Goal: Task Accomplishment & Management: Use online tool/utility

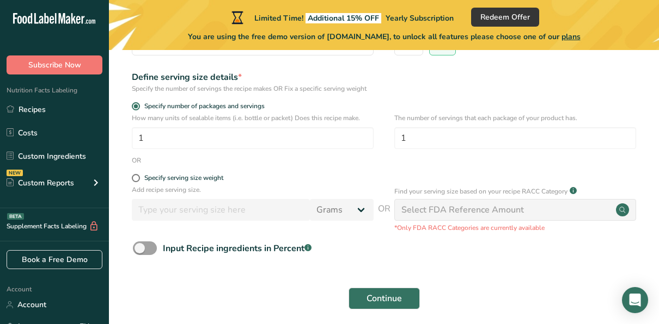
scroll to position [193, 0]
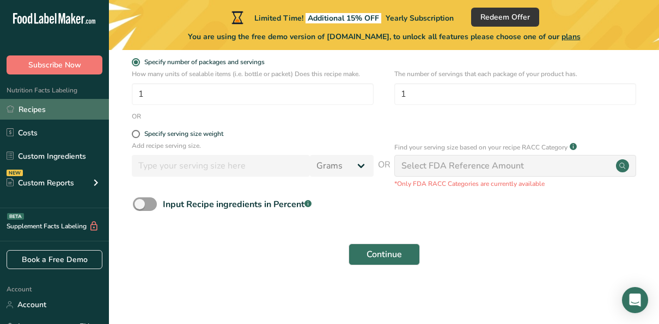
click at [35, 102] on link "Recipes" at bounding box center [54, 109] width 109 height 21
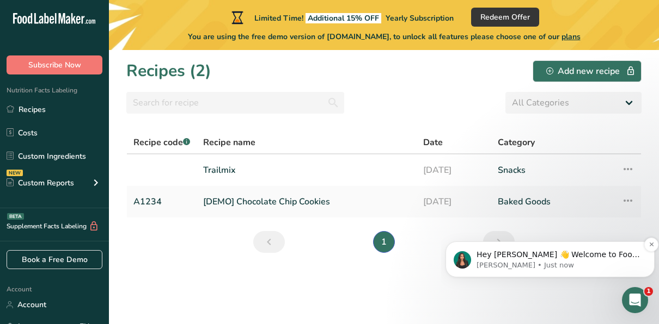
click at [575, 256] on p "Hey [PERSON_NAME] 👋 Welcome to Food Label Maker🙌 Take a look around! If you hav…" at bounding box center [558, 255] width 164 height 11
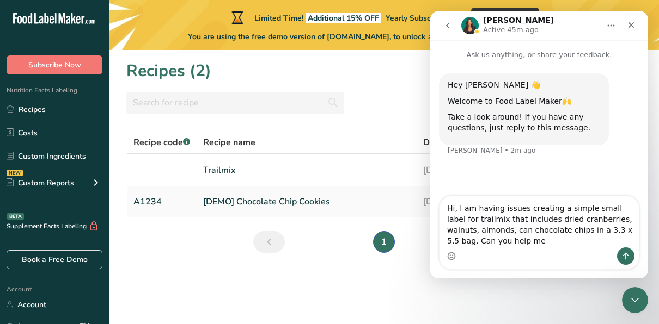
type textarea "Hi, I am having issues creating a simple small label for trailmix that includes…"
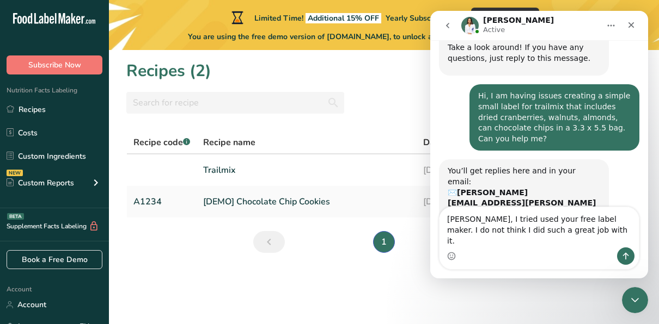
scroll to position [68, 0]
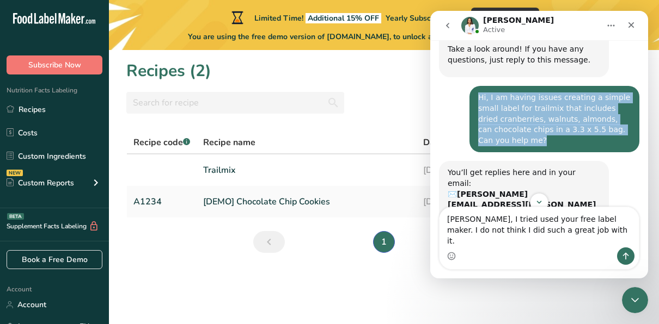
drag, startPoint x: 617, startPoint y: 127, endPoint x: 472, endPoint y: 99, distance: 147.5
click at [478, 99] on div "Hi, I am having issues creating a simple small label for trailmix that includes…" at bounding box center [554, 119] width 152 height 53
copy div "Hi, I am having issues creating a simple small label for trailmix that includes…"
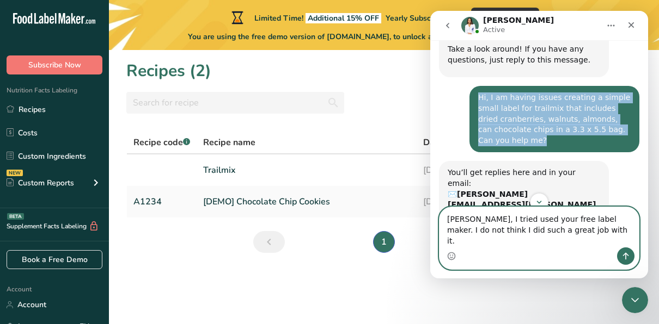
click at [555, 243] on textarea "[PERSON_NAME], I tried used your free label maker. I do not think I did such a …" at bounding box center [538, 227] width 199 height 40
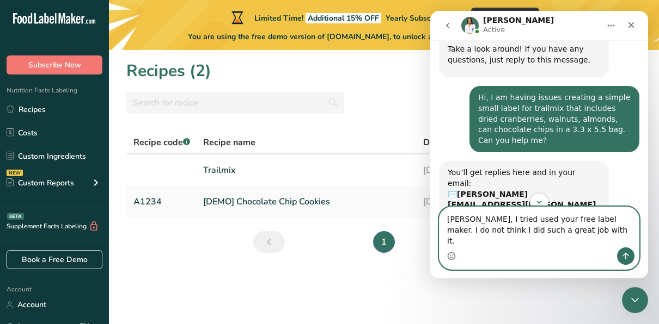
paste textarea "Hi, I am having issues creating a simple small label for trailmix that includes…"
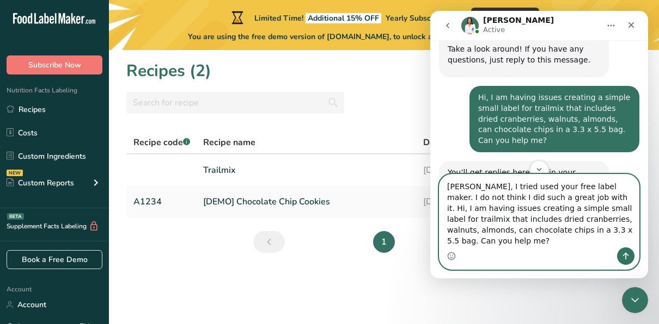
type textarea "[PERSON_NAME], I tried used your free label maker. I do not think I did such a …"
click at [626, 255] on icon "Send a message…" at bounding box center [625, 256] width 9 height 9
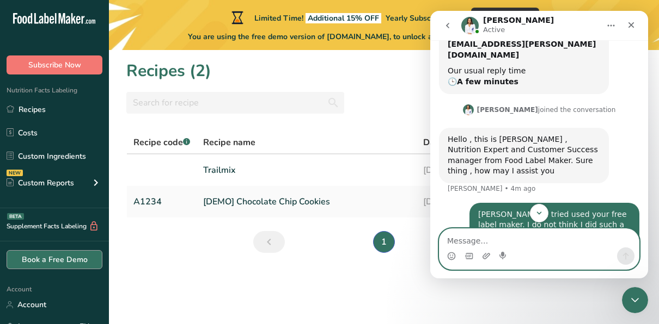
scroll to position [237, 0]
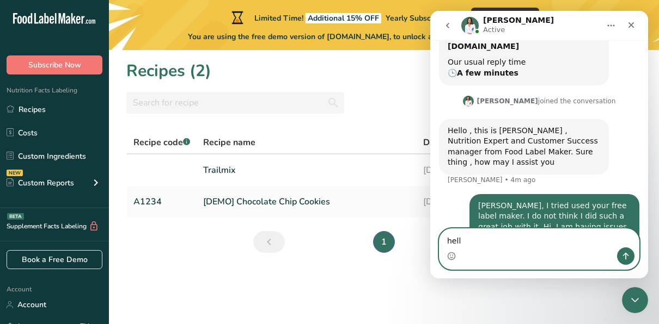
type textarea "hello"
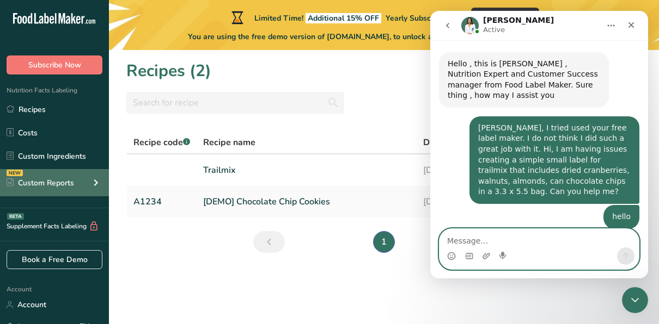
scroll to position [316, 0]
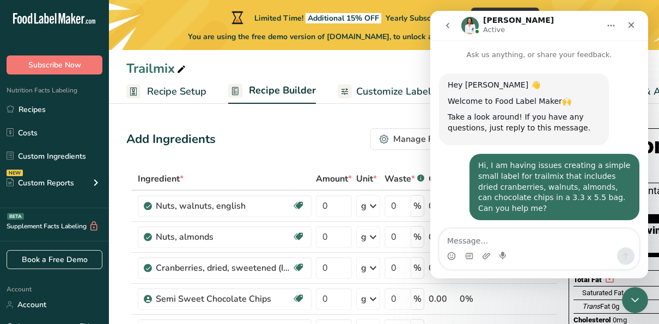
scroll to position [316, 0]
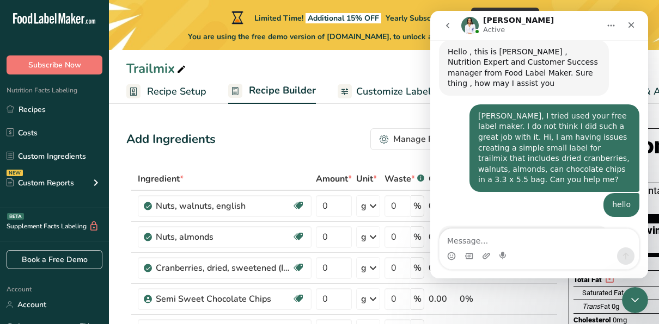
click at [608, 28] on icon "Home" at bounding box center [610, 25] width 9 height 9
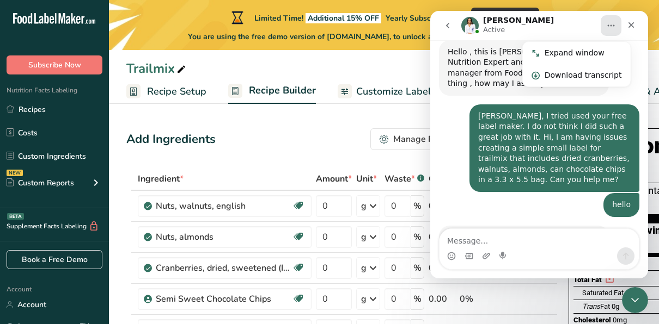
click at [303, 140] on div "Add Ingredients Manage Recipe Delete Recipe Duplicate Recipe Scale Recipe Save …" at bounding box center [341, 139] width 431 height 22
click at [635, 290] on div "Close Intercom Messenger" at bounding box center [633, 299] width 26 height 26
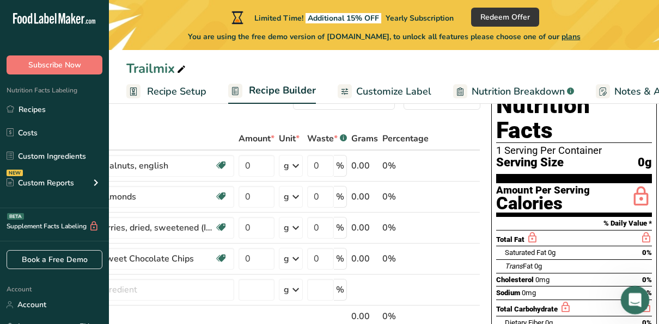
scroll to position [35, 0]
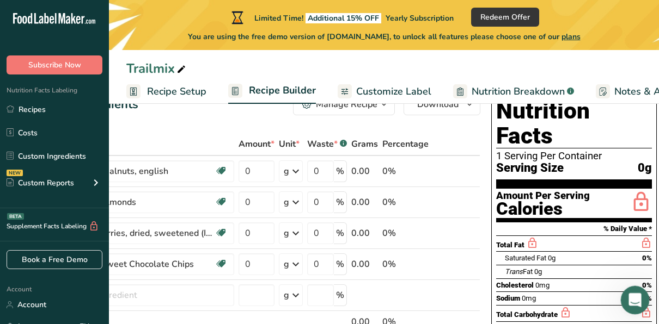
click at [641, 297] on icon "Open Intercom Messenger" at bounding box center [633, 299] width 18 height 18
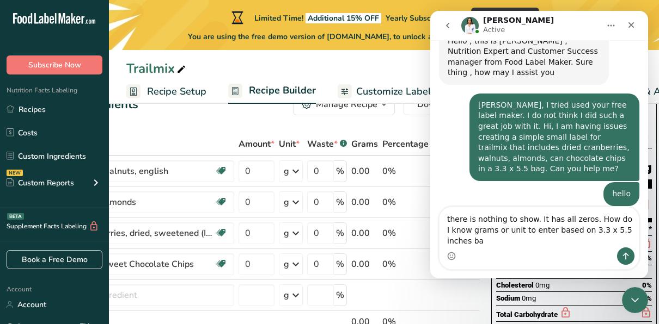
scroll to position [338, 0]
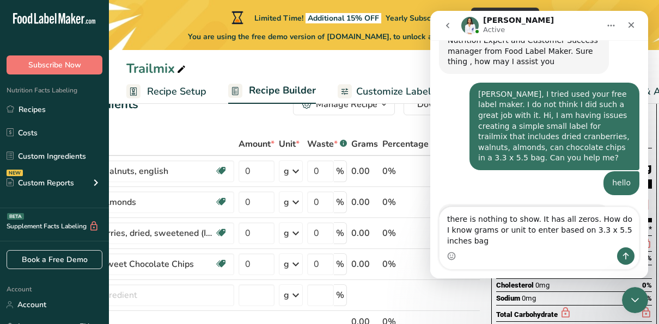
type textarea "there is nothing to show. It has all zeros. How do I know grams or unit to ente…"
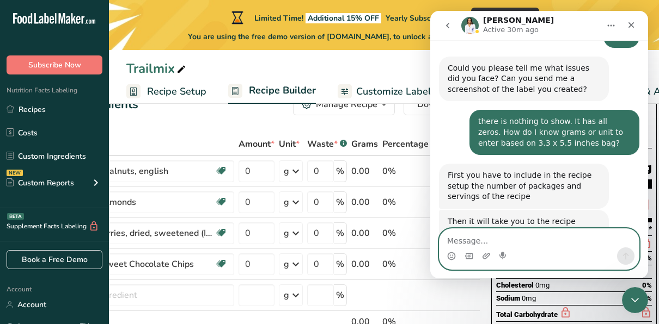
scroll to position [495, 0]
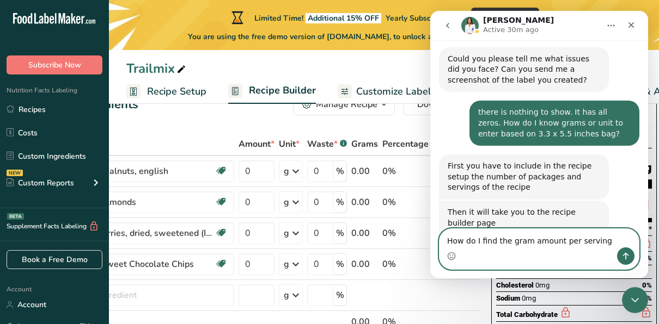
type textarea "How do I find the gram amount per serving?"
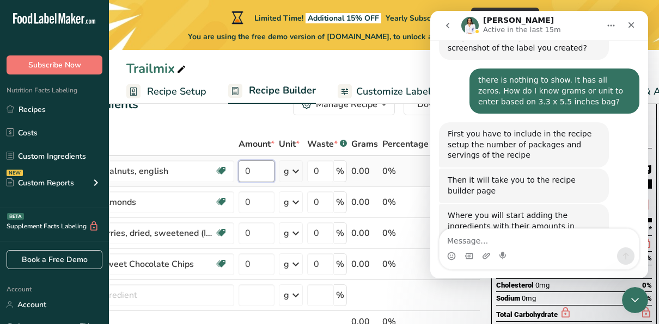
click at [251, 171] on input "0" at bounding box center [256, 172] width 36 height 22
type input "12"
click at [251, 201] on div "Ingredient * Amount * Unit * Waste * .a-a{fill:#347362;}.b-a{fill:#fff;} Grams …" at bounding box center [264, 256] width 431 height 247
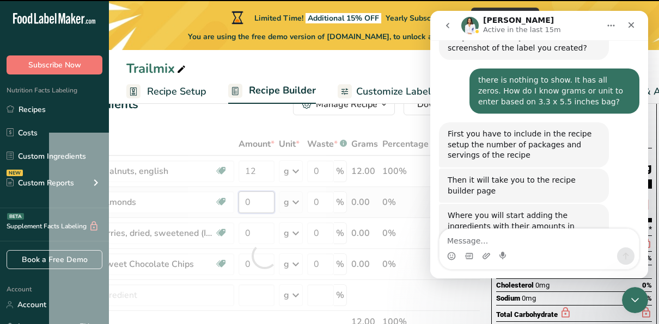
type input "2"
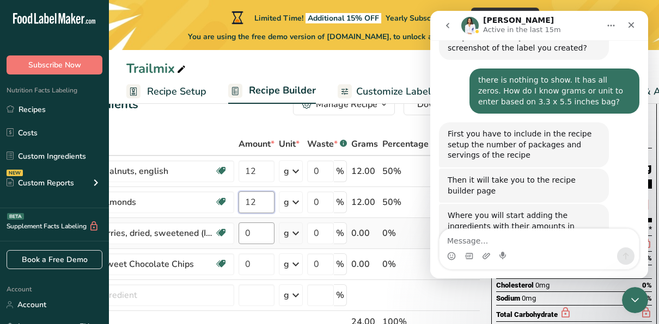
type input "12"
click at [253, 235] on div "Ingredient * Amount * Unit * Waste * .a-a{fill:#347362;}.b-a{fill:#fff;} Grams …" at bounding box center [264, 256] width 431 height 247
type input "12"
click at [259, 268] on div "Ingredient * Amount * Unit * Waste * .a-a{fill:#347362;}.b-a{fill:#fff;} Grams …" at bounding box center [264, 256] width 431 height 247
type input "12"
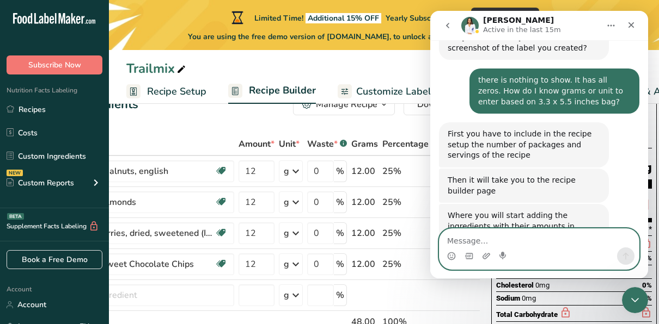
click at [512, 242] on textarea "Message…" at bounding box center [538, 238] width 199 height 19
type textarea "Nevermind."
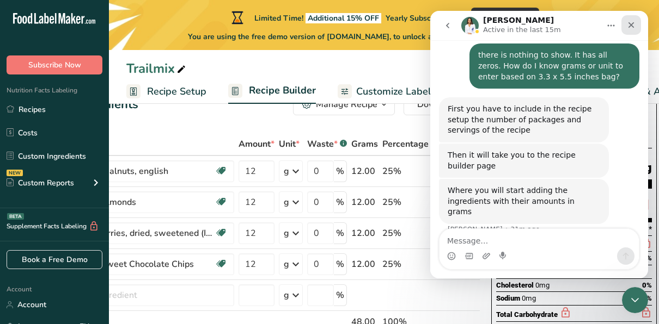
click at [637, 24] on div "Close" at bounding box center [631, 25] width 20 height 20
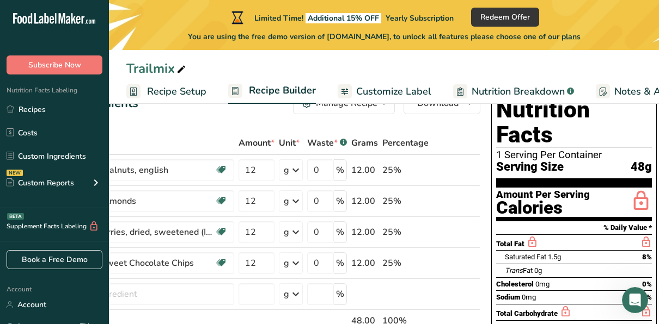
scroll to position [34, 0]
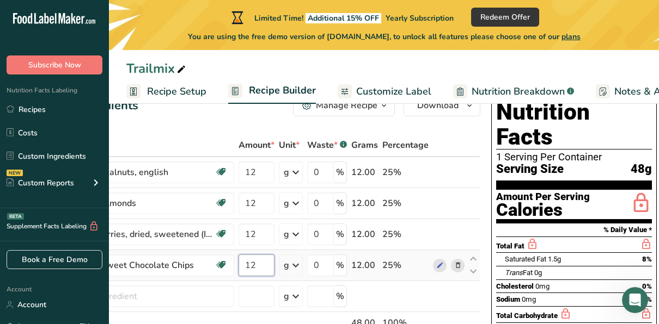
click at [256, 268] on input "12" at bounding box center [256, 266] width 36 height 22
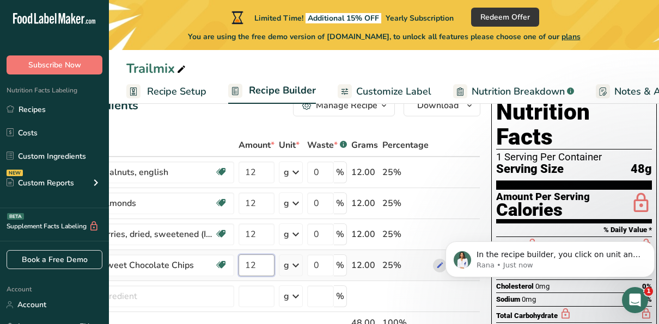
scroll to position [0, 0]
type input "1"
type input "12"
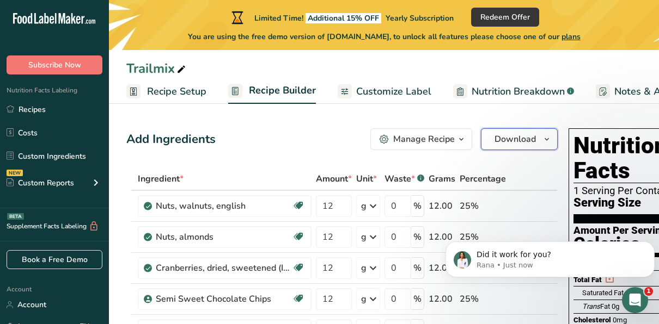
click at [509, 139] on span "Download" at bounding box center [514, 139] width 41 height 13
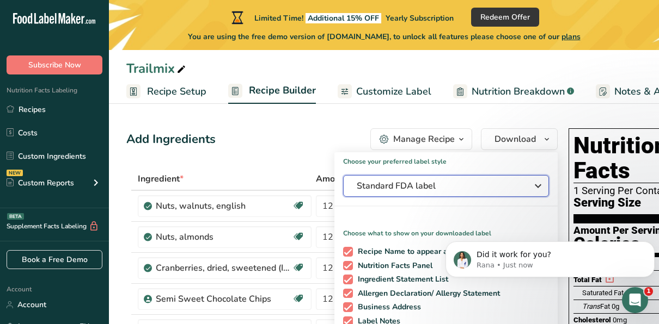
click at [538, 181] on icon "button" at bounding box center [537, 186] width 13 height 20
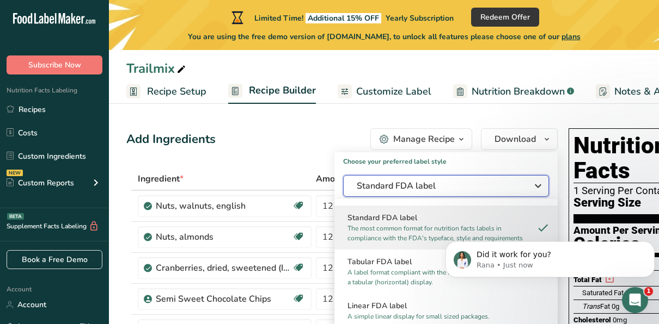
click at [536, 189] on icon "button" at bounding box center [537, 186] width 13 height 20
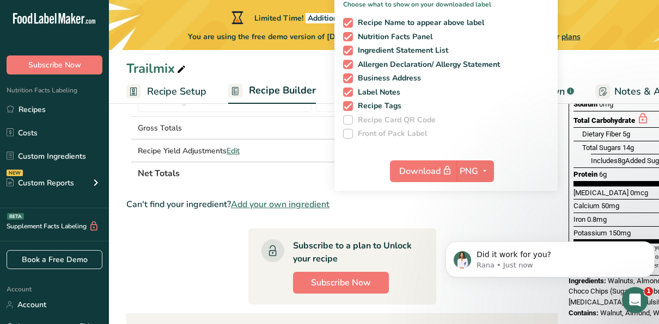
scroll to position [230, 0]
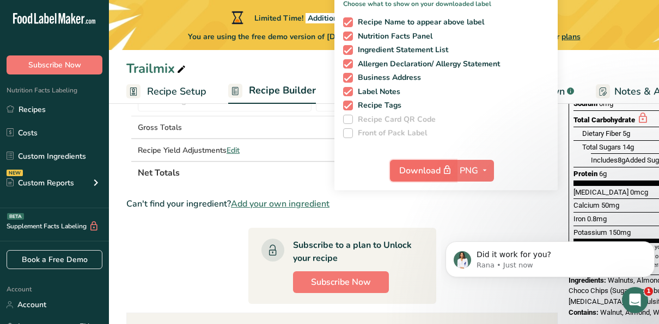
click at [438, 167] on span "Download" at bounding box center [426, 171] width 54 height 14
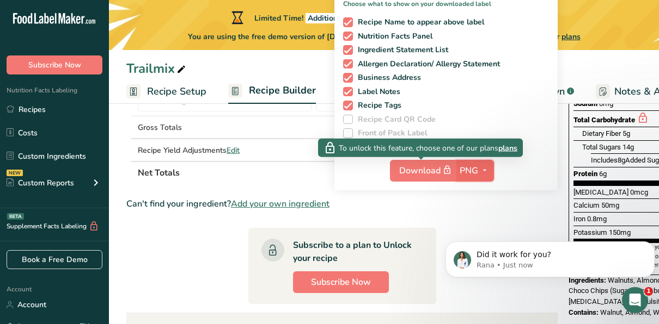
click at [483, 161] on button "PNG" at bounding box center [475, 171] width 38 height 22
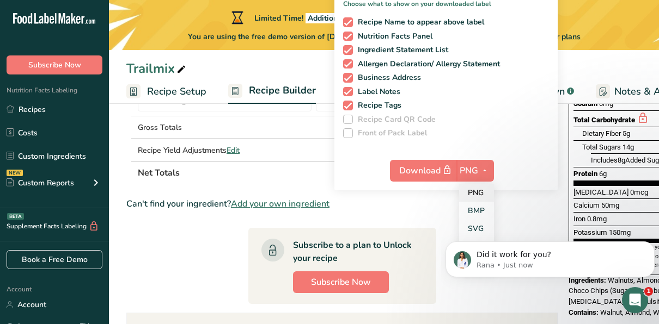
click at [472, 192] on link "PNG" at bounding box center [476, 193] width 35 height 18
click at [472, 190] on link "PNG" at bounding box center [476, 193] width 35 height 18
click at [480, 169] on icon "button" at bounding box center [484, 171] width 9 height 14
click at [405, 174] on span "Download" at bounding box center [426, 171] width 54 height 14
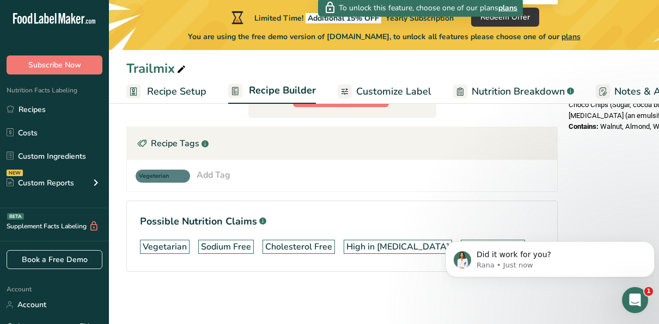
click at [513, 137] on div "Recipe Tags .a-a{fill:#347362;}.b-a{fill:#fff;}" at bounding box center [342, 143] width 430 height 33
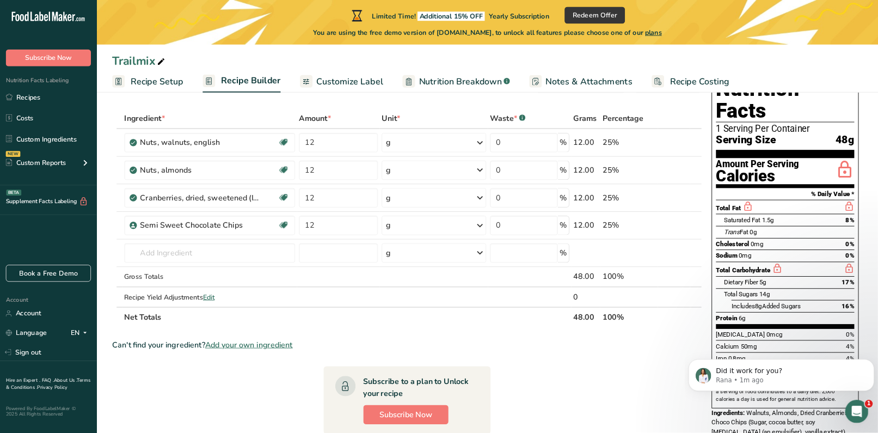
scroll to position [505, 0]
click at [483, 324] on td at bounding box center [488, 334] width 122 height 22
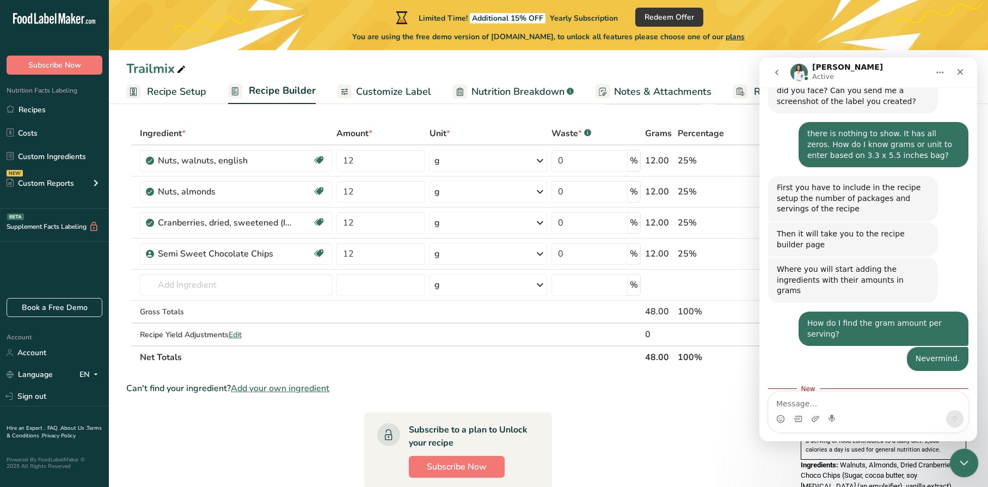
scroll to position [523, 0]
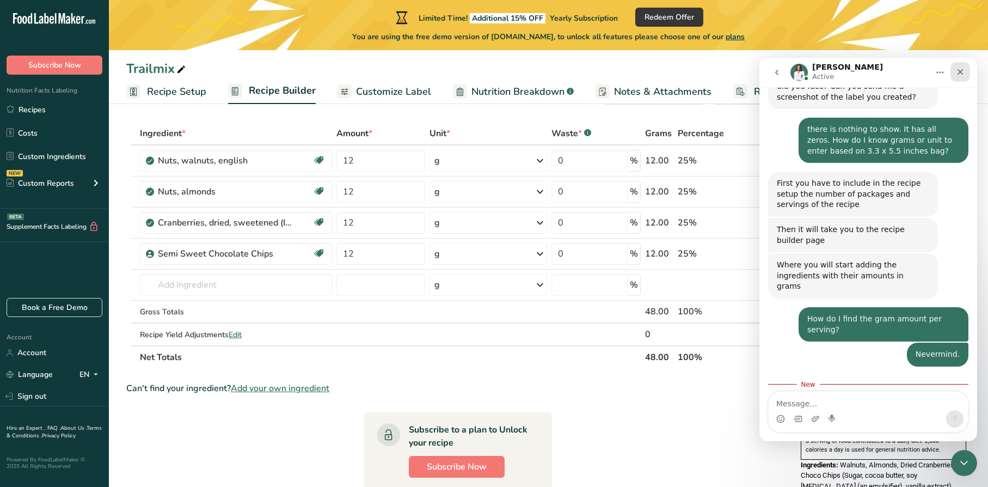
click at [658, 76] on icon "Close" at bounding box center [960, 71] width 9 height 9
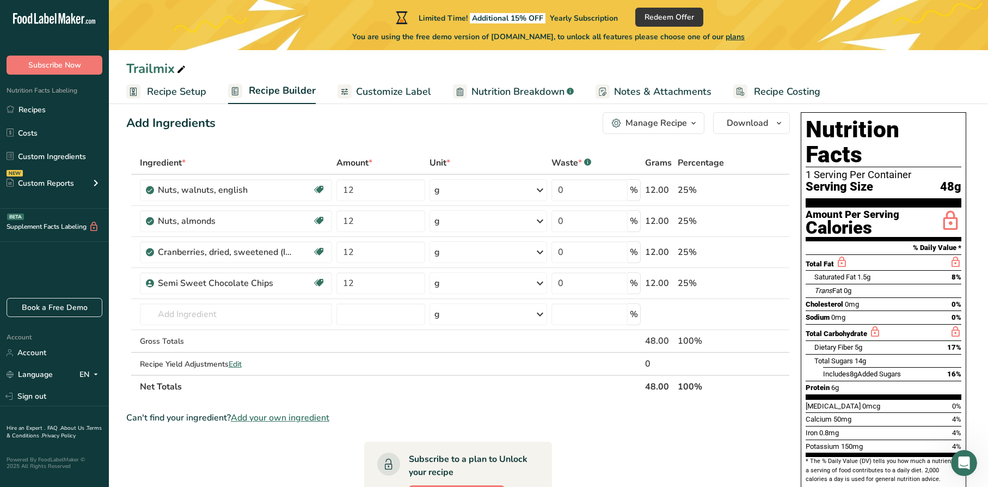
scroll to position [0, 0]
